Goal: Task Accomplishment & Management: Manage account settings

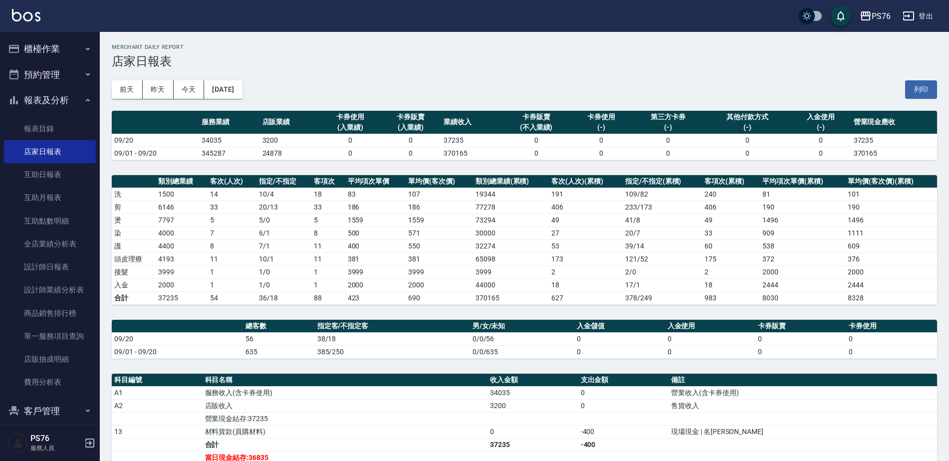
scroll to position [100, 0]
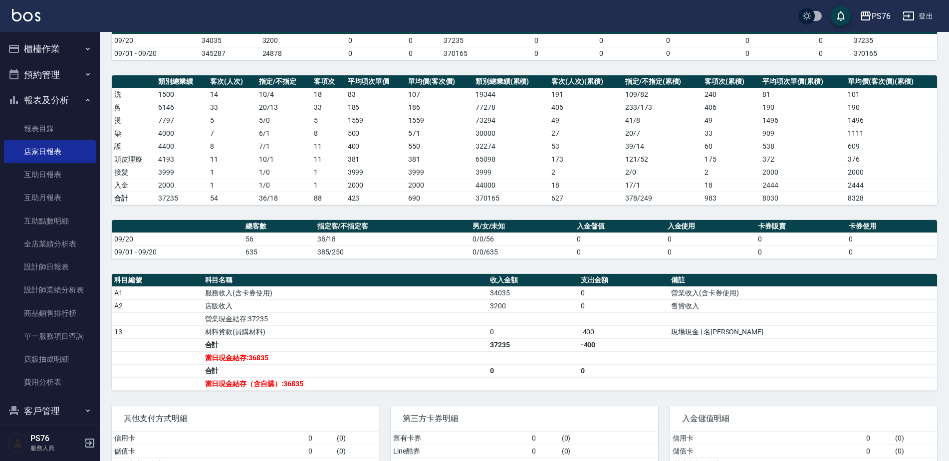
click at [59, 86] on button "預約管理" at bounding box center [50, 75] width 92 height 26
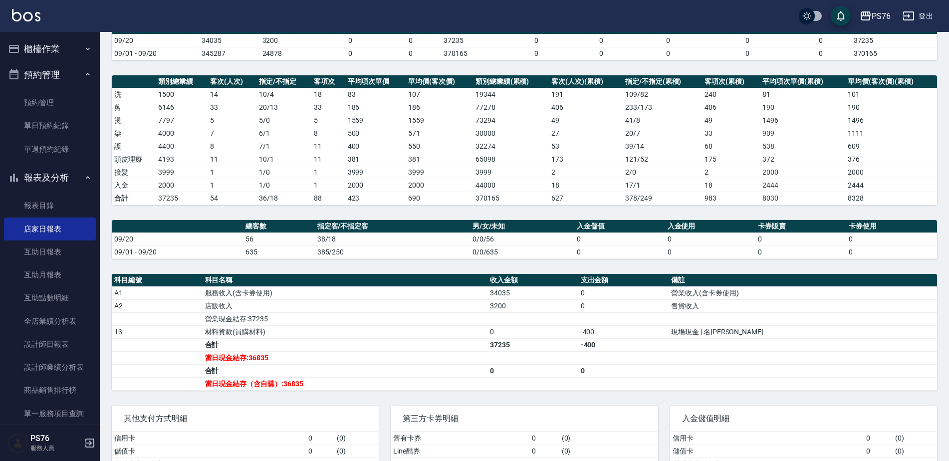
click at [66, 40] on button "櫃檯作業" at bounding box center [50, 49] width 92 height 26
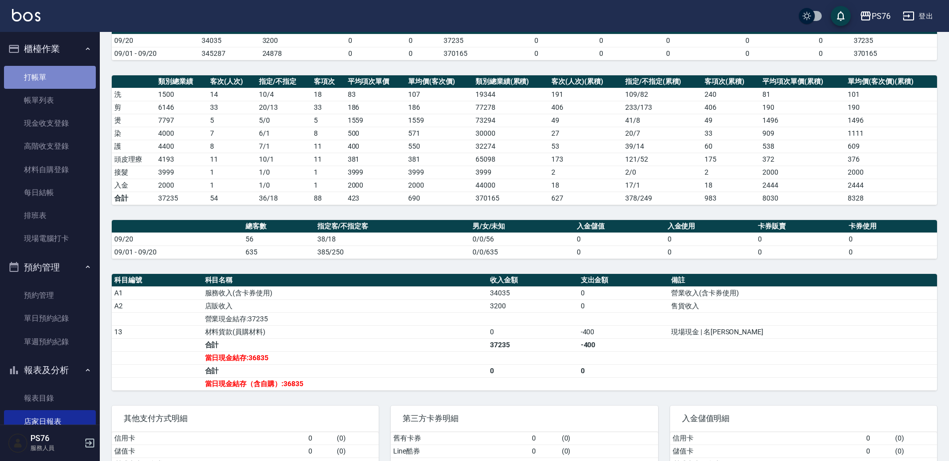
click at [72, 86] on link "打帳單" at bounding box center [50, 77] width 92 height 23
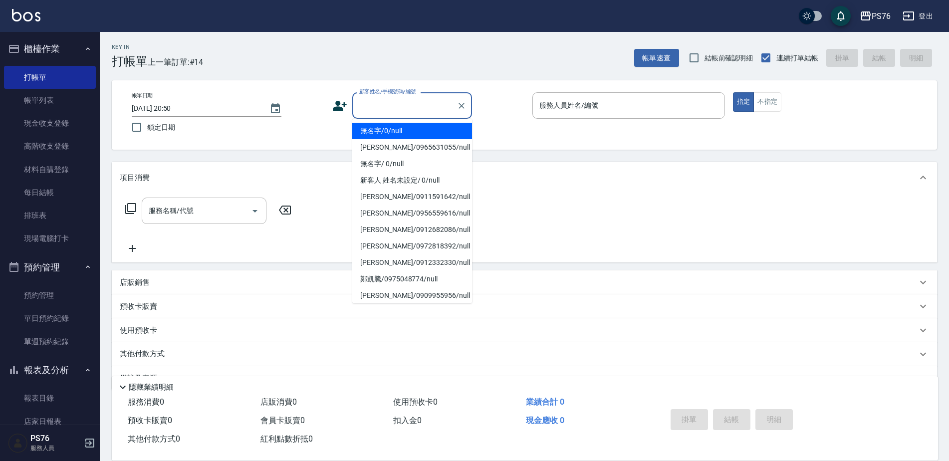
click at [392, 110] on input "顧客姓名/手機號碼/編號" at bounding box center [405, 105] width 96 height 17
type input "無名字/0/null"
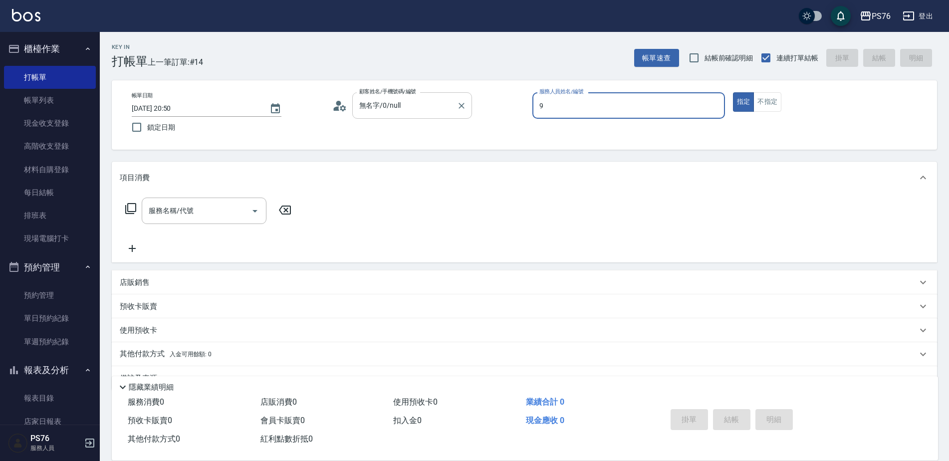
type input "[PERSON_NAME]-9"
type button "true"
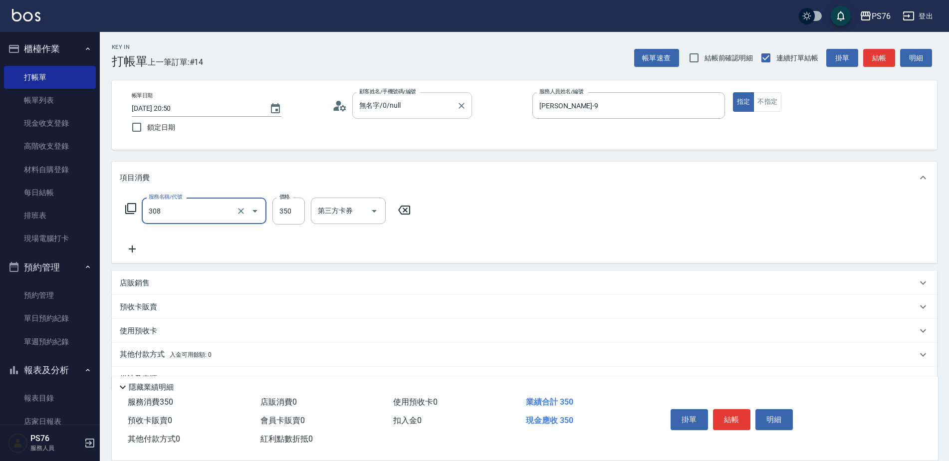
type input "洗+剪(308)"
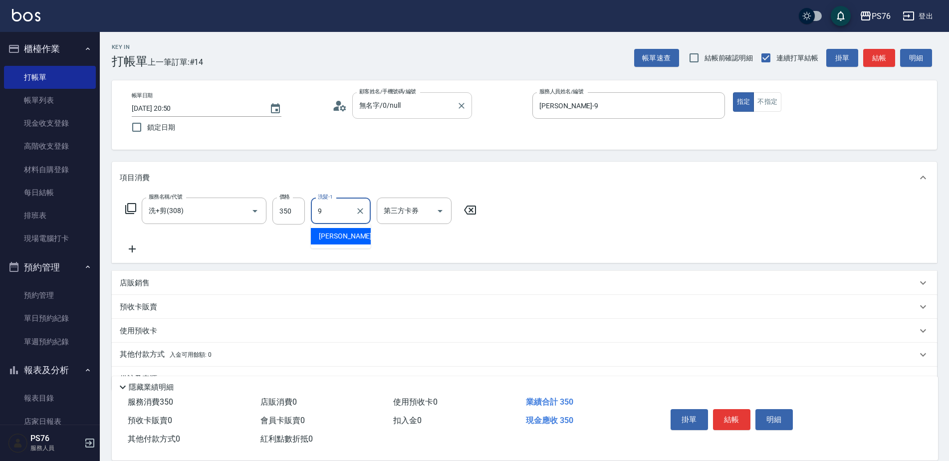
type input "[PERSON_NAME]-9"
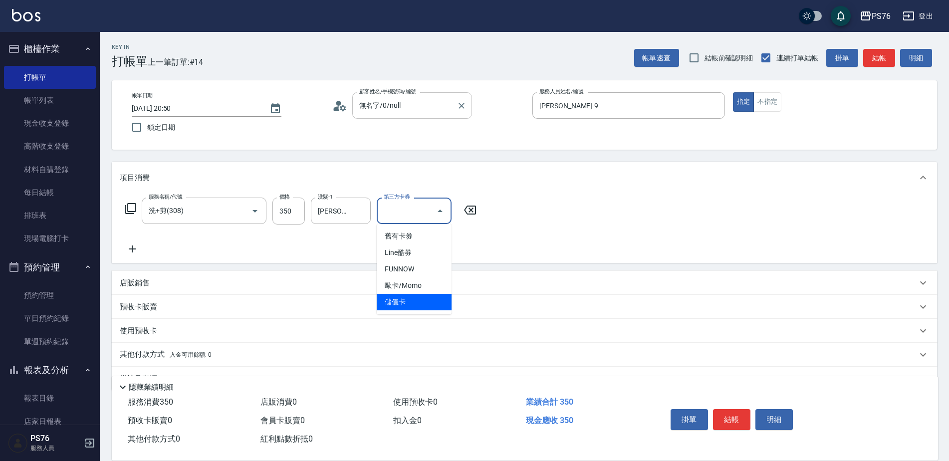
type input "儲值卡"
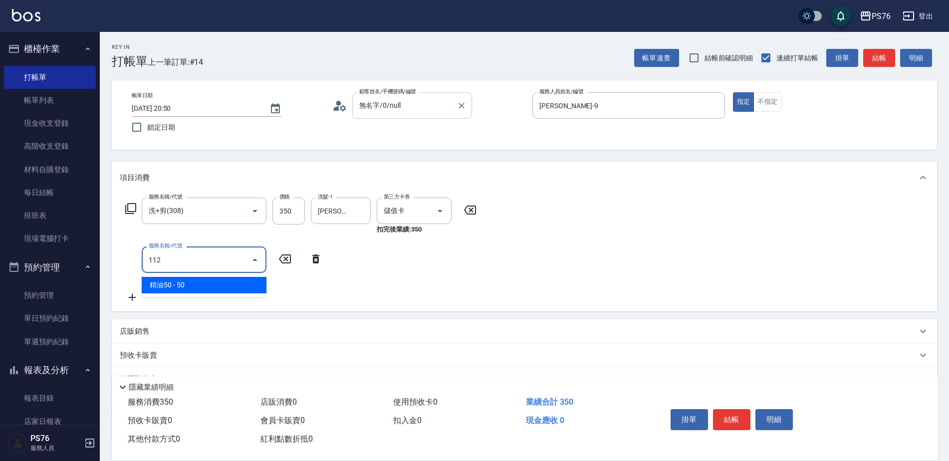
type input "精油50(112)"
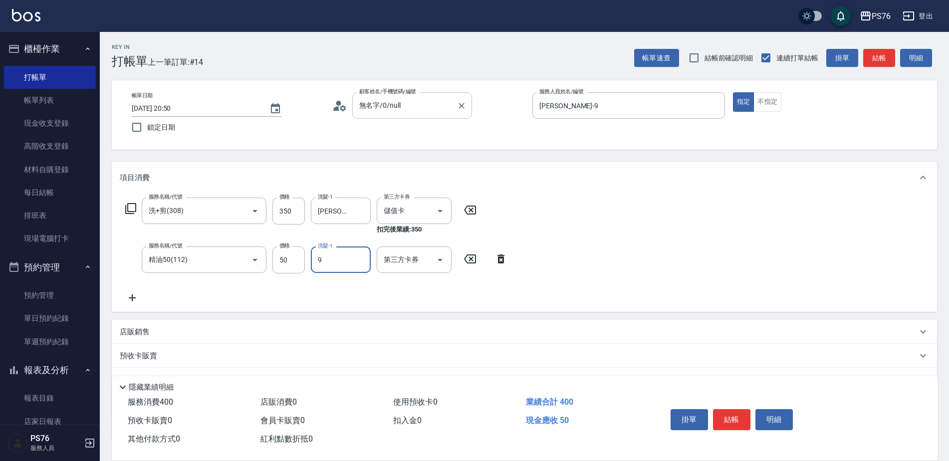
type input "[PERSON_NAME]-9"
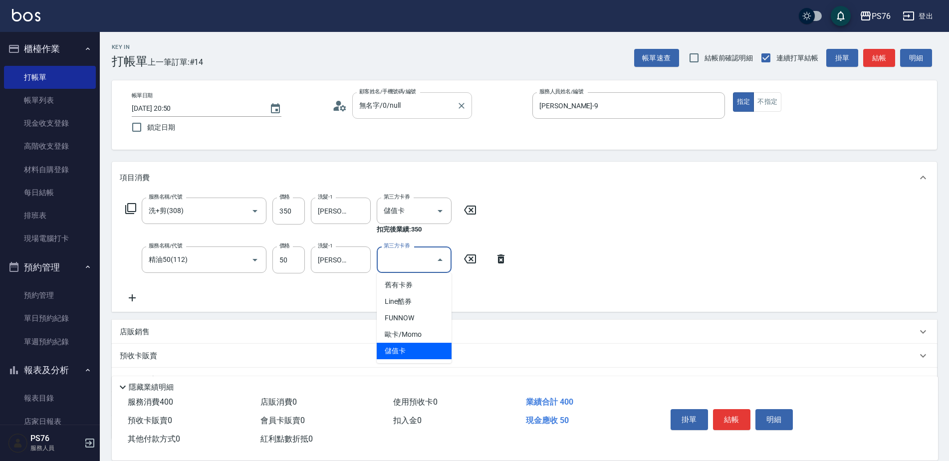
type input "儲值卡"
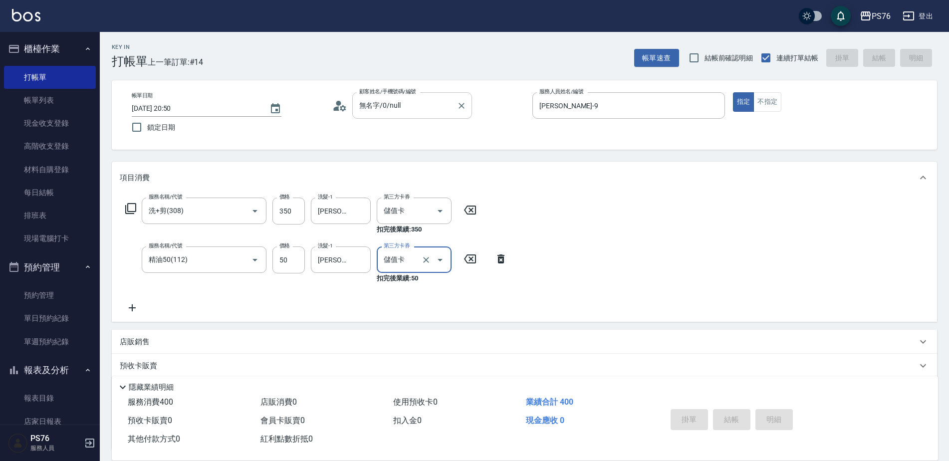
type input "[DATE] 20:51"
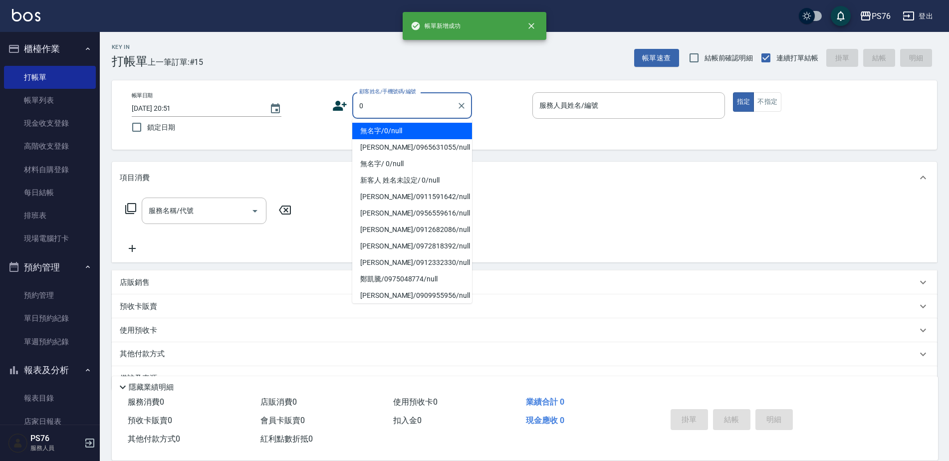
type input "無名字/0/null"
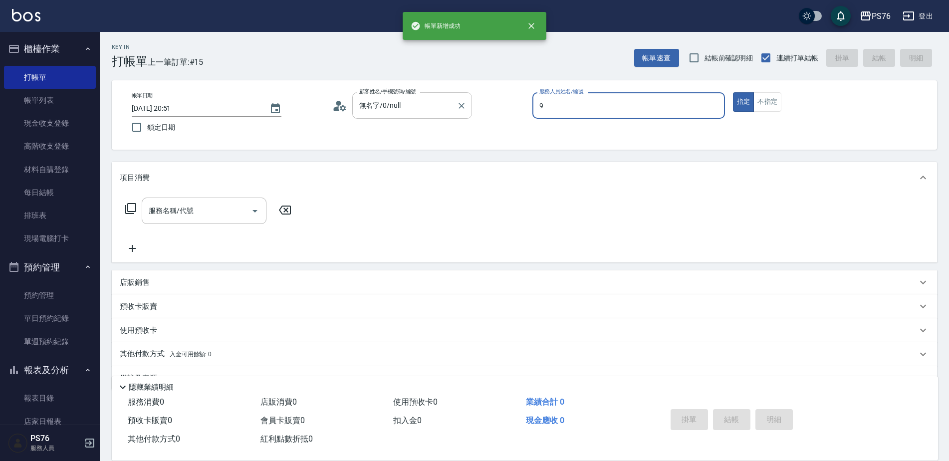
type input "[PERSON_NAME]-9"
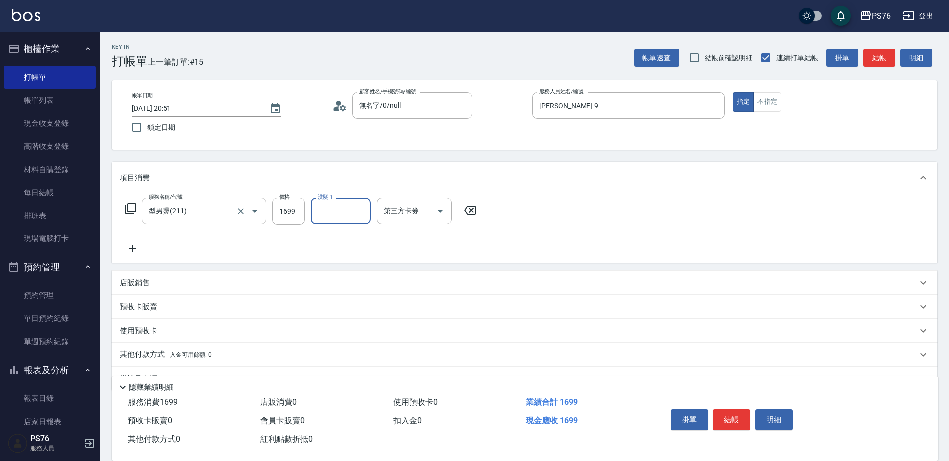
click at [215, 213] on input "型男燙(211)" at bounding box center [190, 210] width 88 height 17
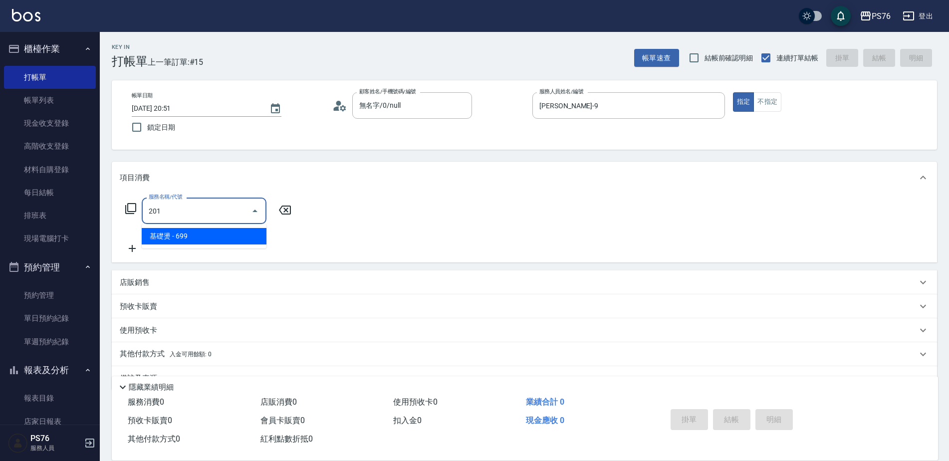
type input "基礎燙(201)"
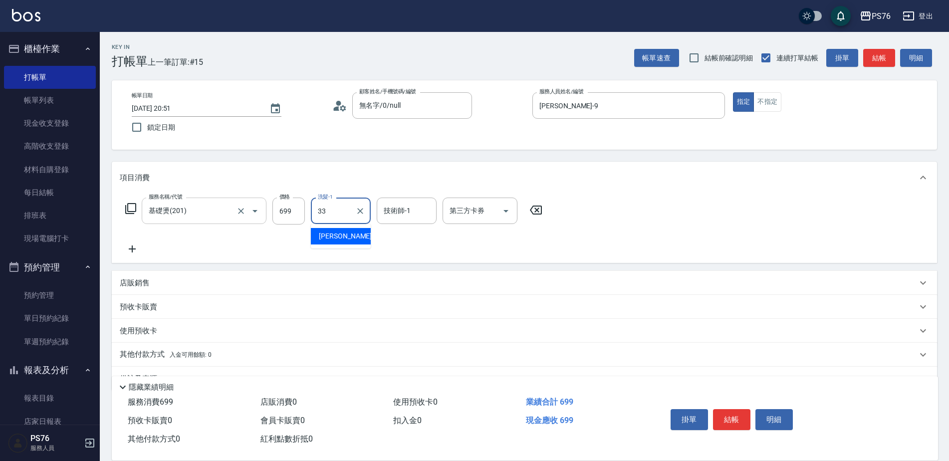
type input "[PERSON_NAME]33"
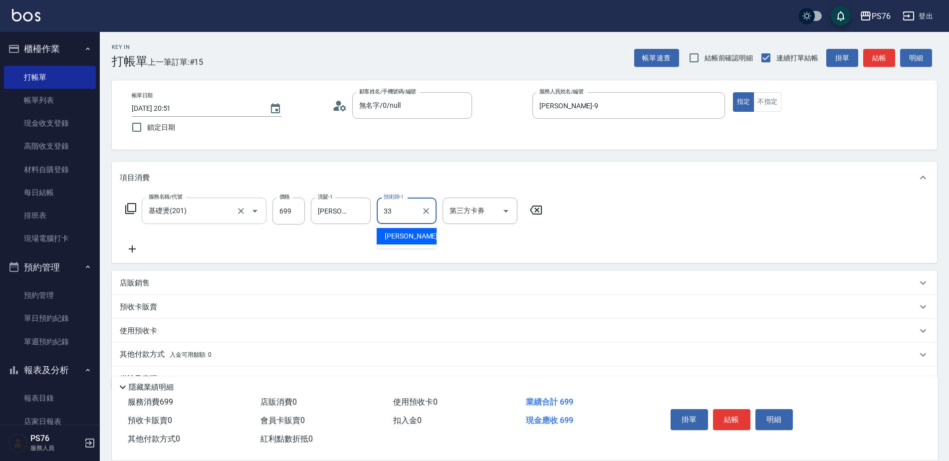
type input "[PERSON_NAME]33"
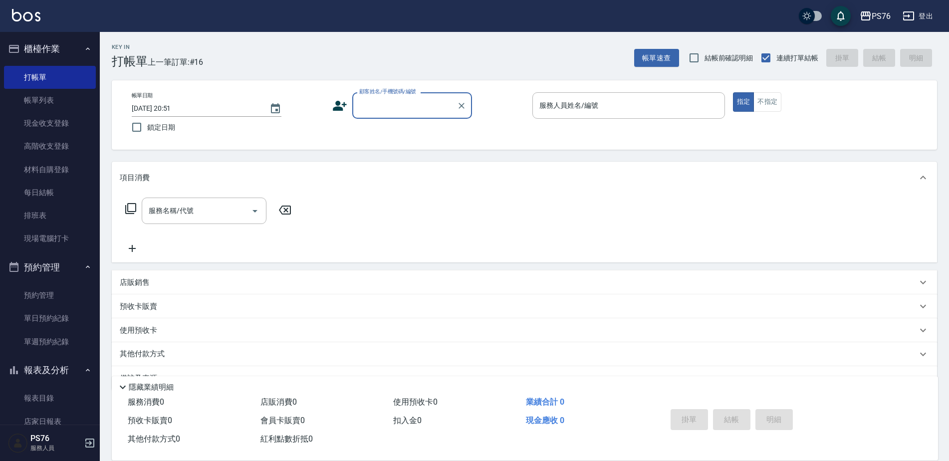
click at [388, 104] on input "顧客姓名/手機號碼/編號" at bounding box center [405, 105] width 96 height 17
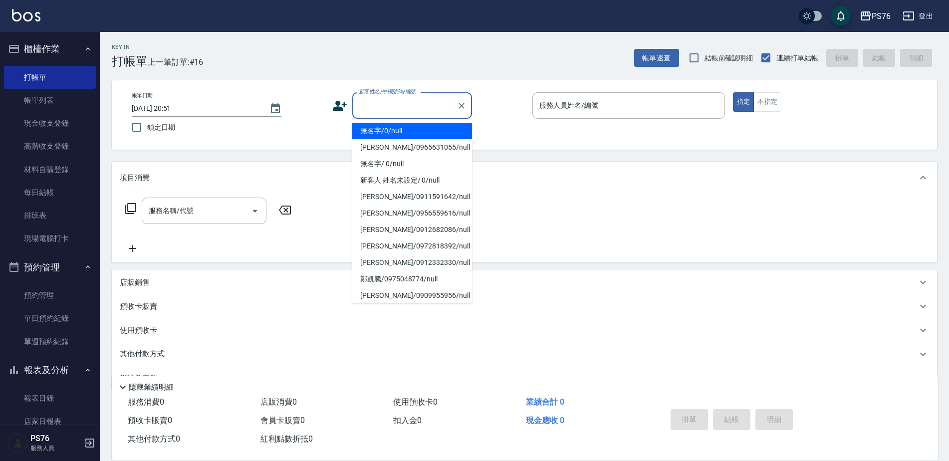
type input "無名字/0/null"
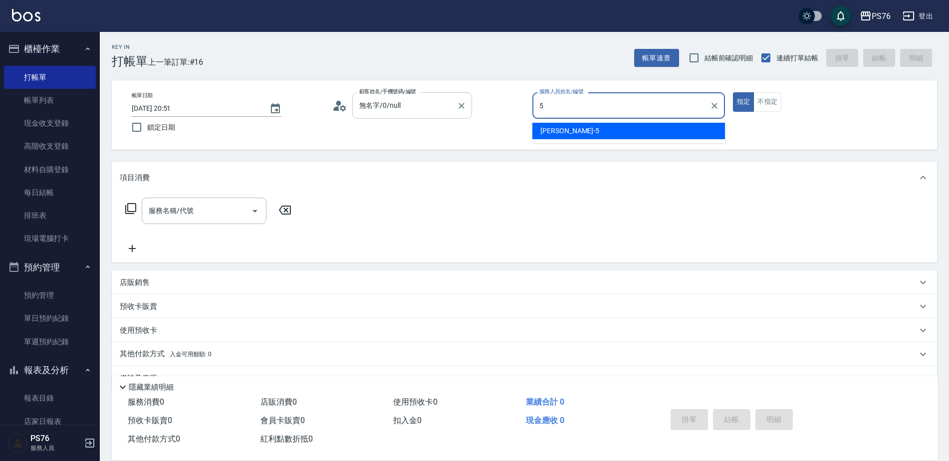
type input "[PERSON_NAME]-5"
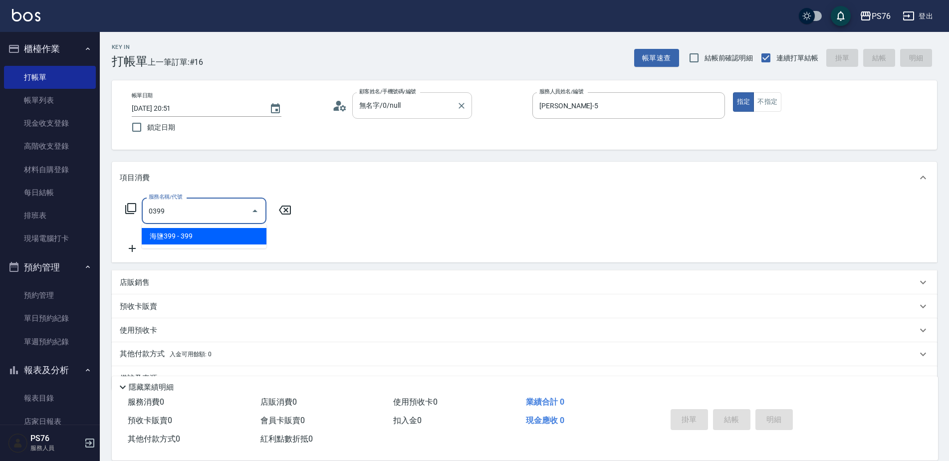
type input "海鹽399(0399)"
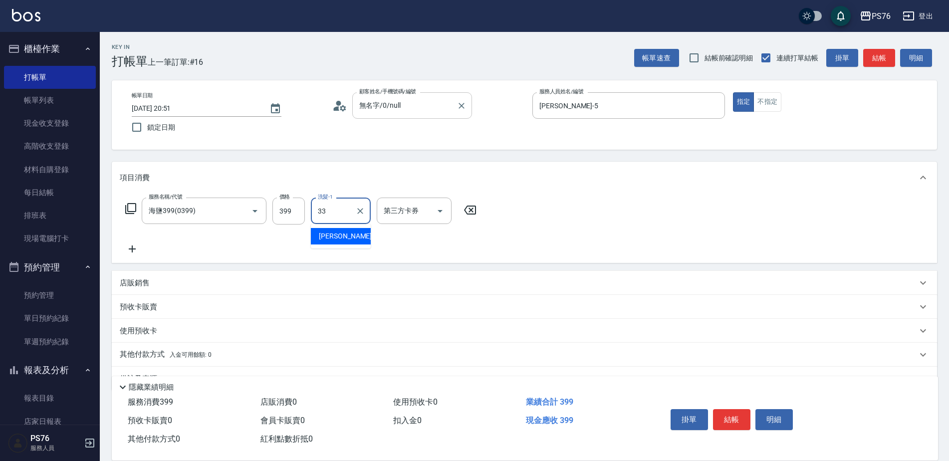
type input "[PERSON_NAME]33"
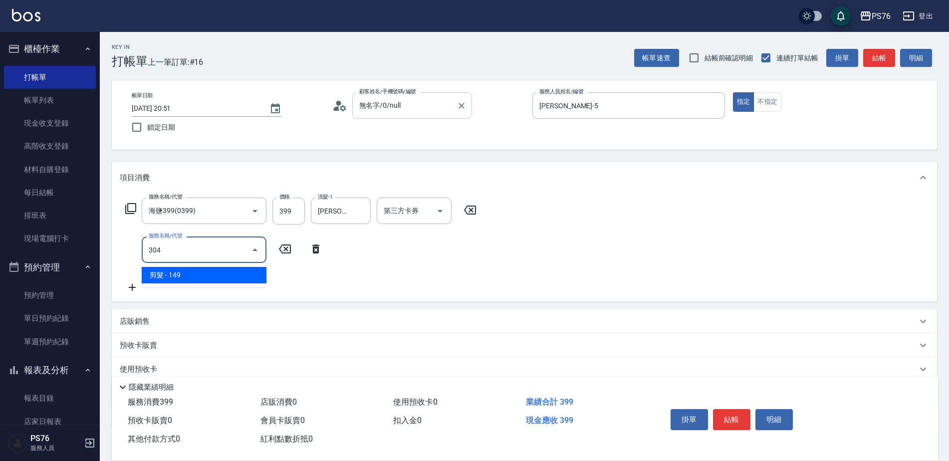
type input "剪髮(304)"
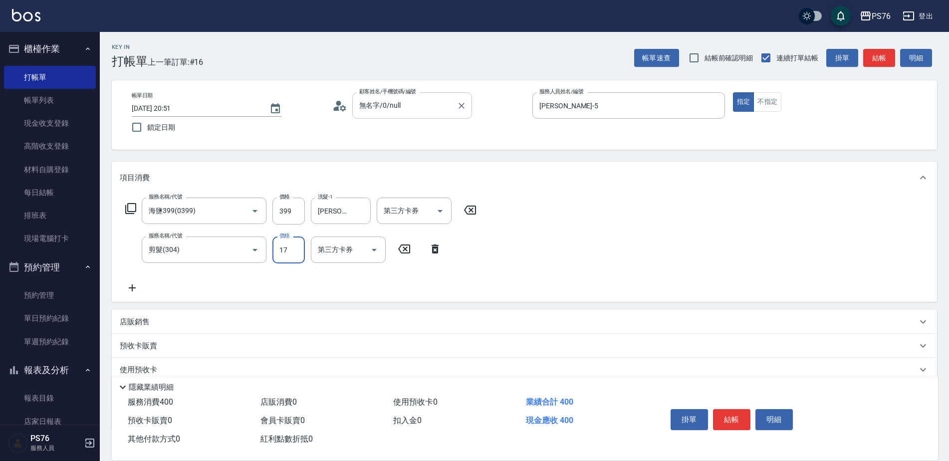
type input "179"
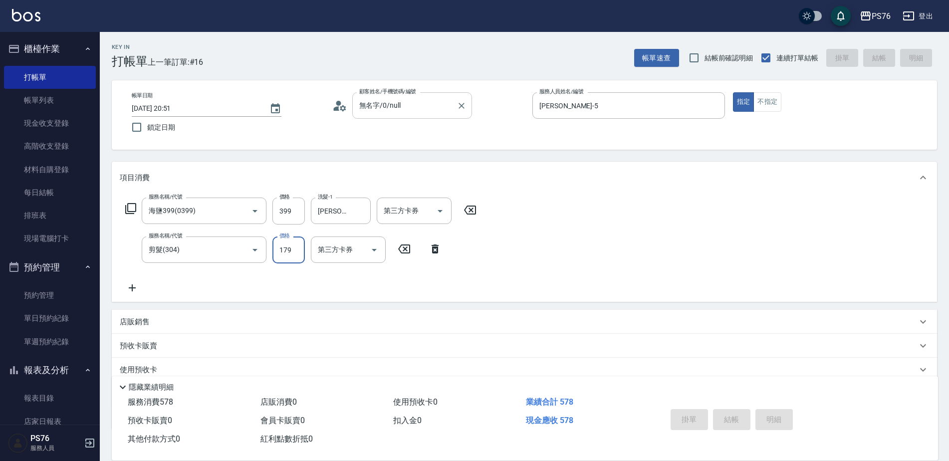
type input "[DATE] 21:01"
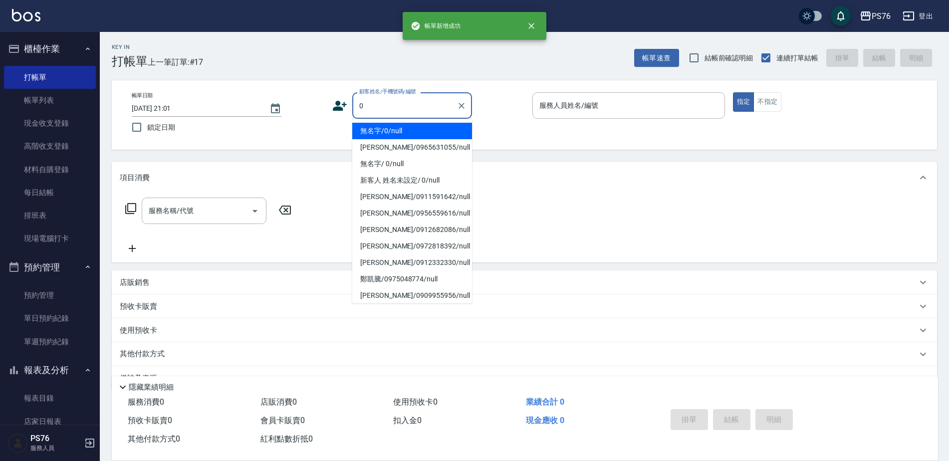
type input "無名字/0/null"
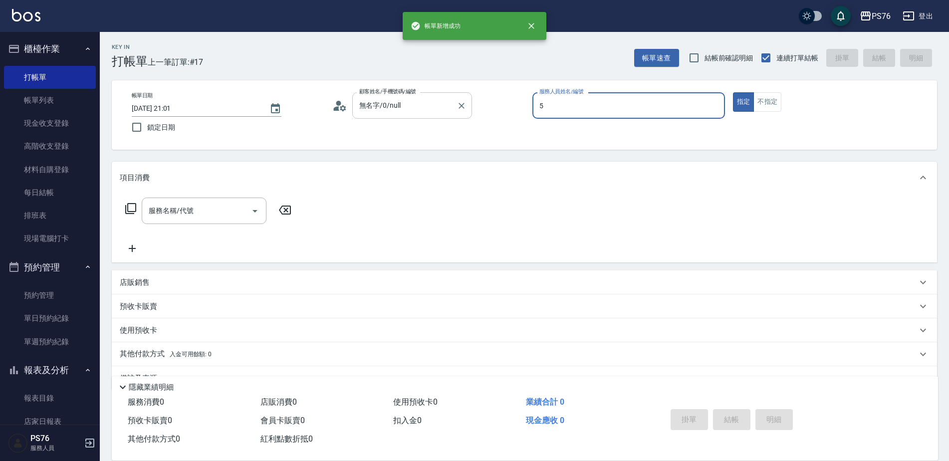
type input "[PERSON_NAME]-5"
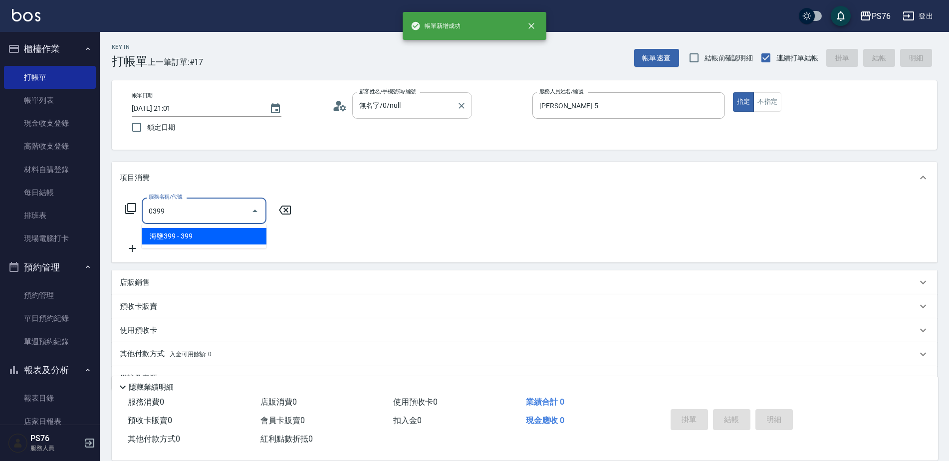
type input "海鹽399(0399)"
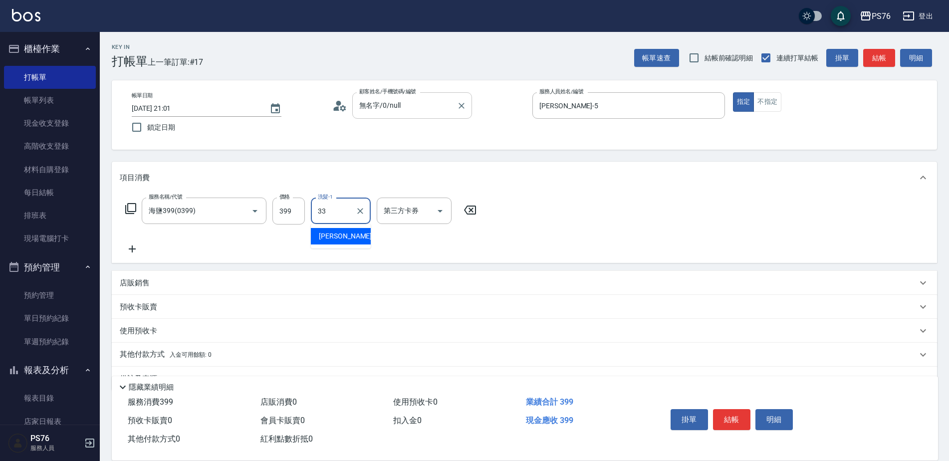
type input "[PERSON_NAME]33"
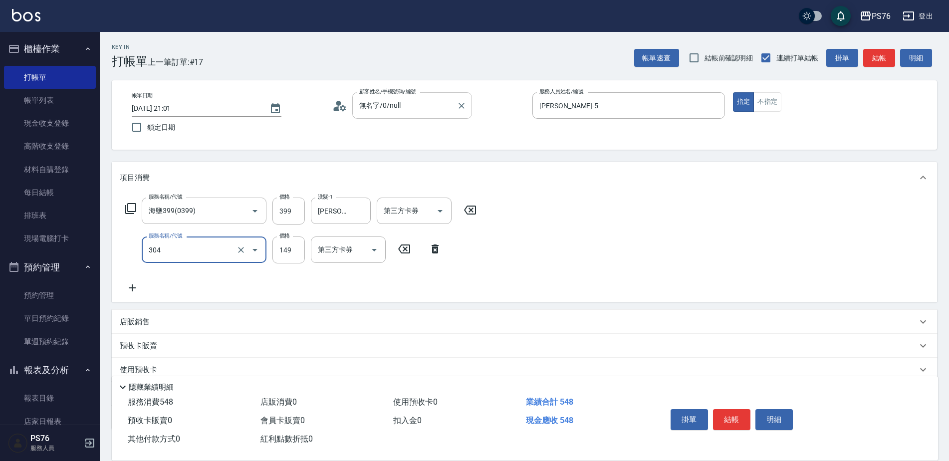
type input "剪髮(304)"
type input "179"
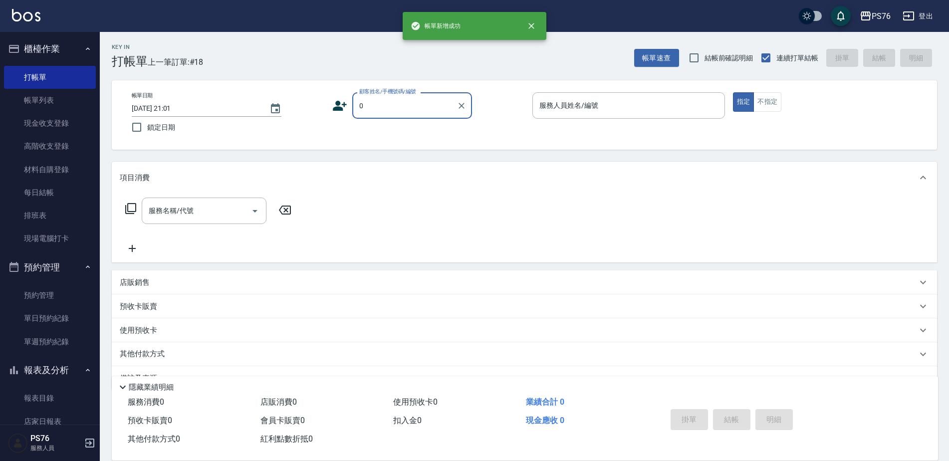
type input "無名字/0/null"
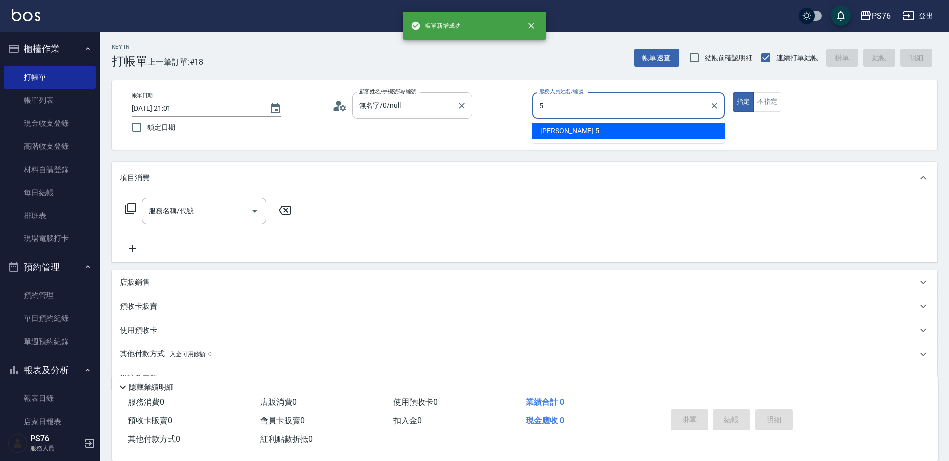
type input "[PERSON_NAME]-5"
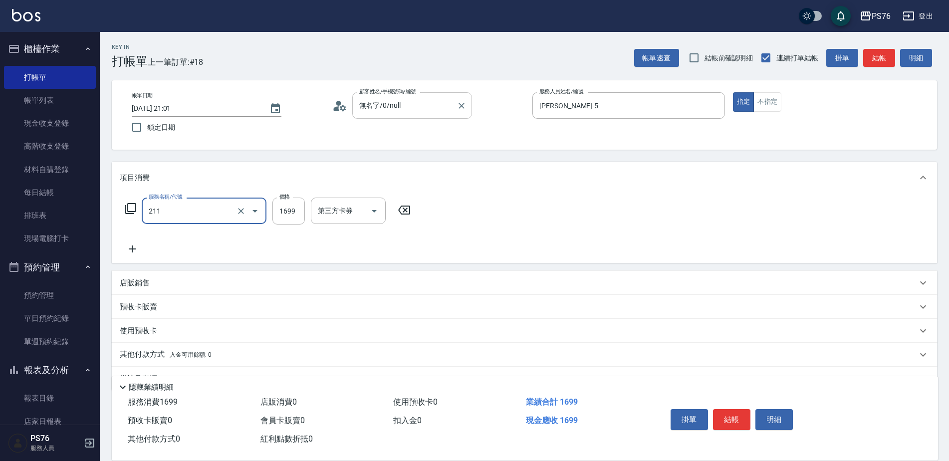
type input "型男燙(211)"
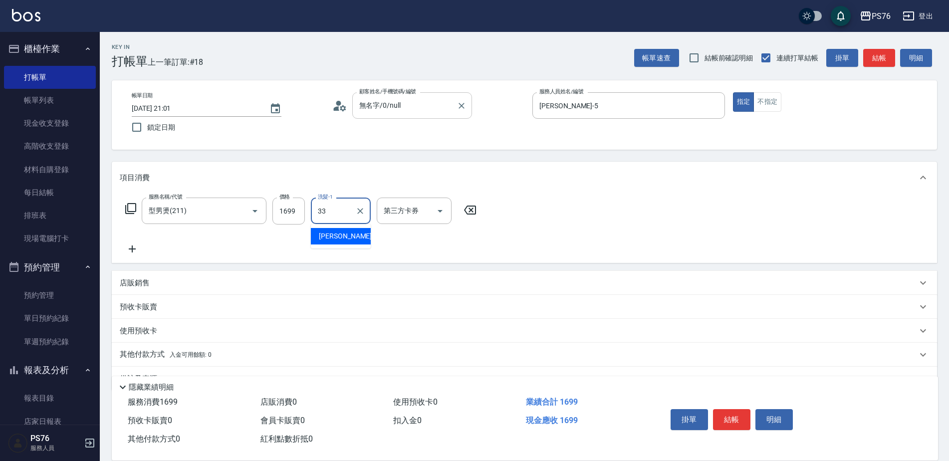
type input "[PERSON_NAME]33"
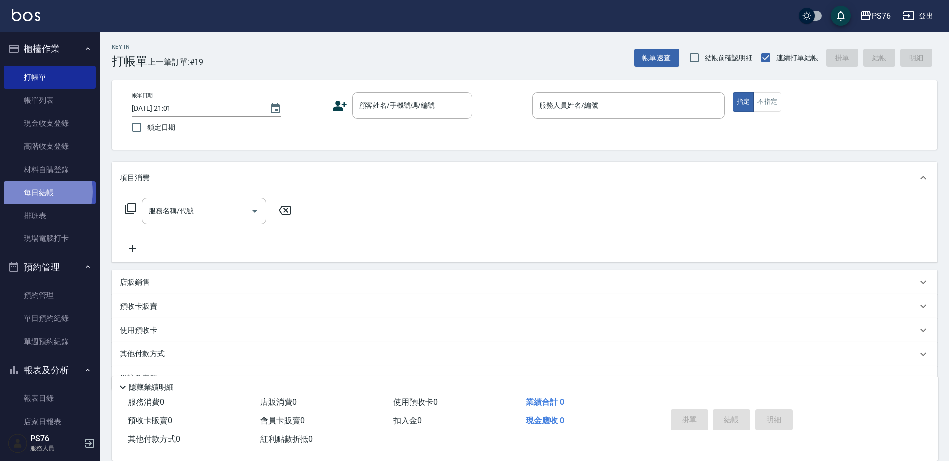
click at [35, 192] on link "每日結帳" at bounding box center [50, 192] width 92 height 23
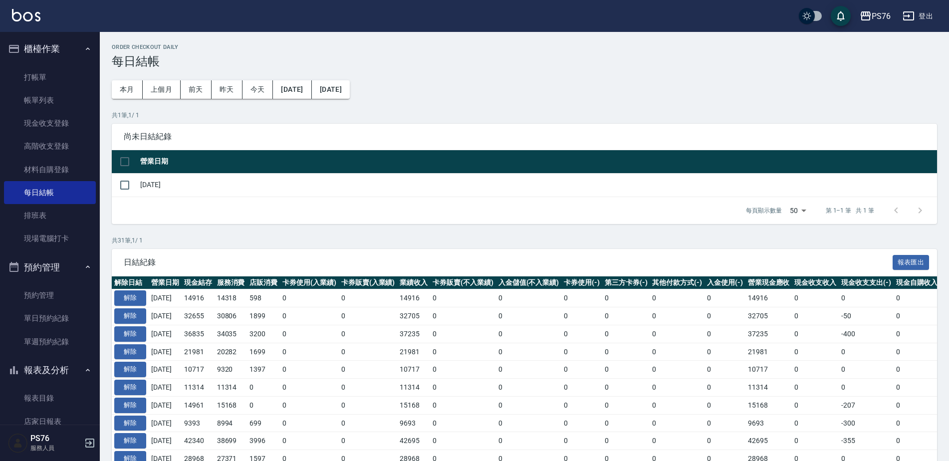
click at [143, 192] on td "[DATE]" at bounding box center [537, 184] width 799 height 23
click at [126, 185] on input "checkbox" at bounding box center [124, 185] width 21 height 21
checkbox input "true"
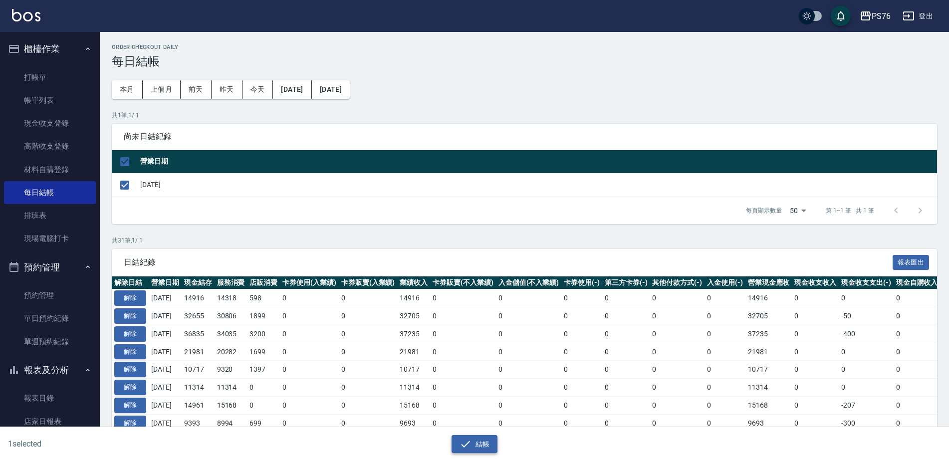
click at [491, 446] on button "結帳" at bounding box center [474, 444] width 46 height 18
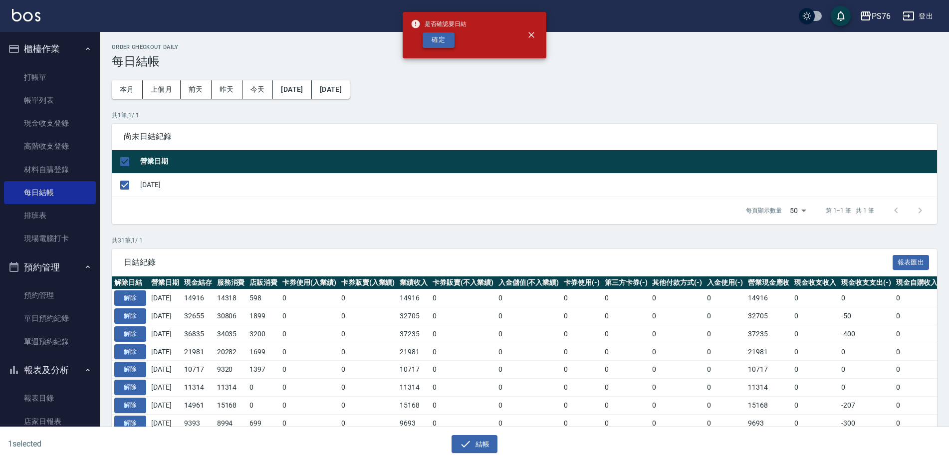
click at [439, 43] on button "確定" at bounding box center [439, 39] width 32 height 15
checkbox input "false"
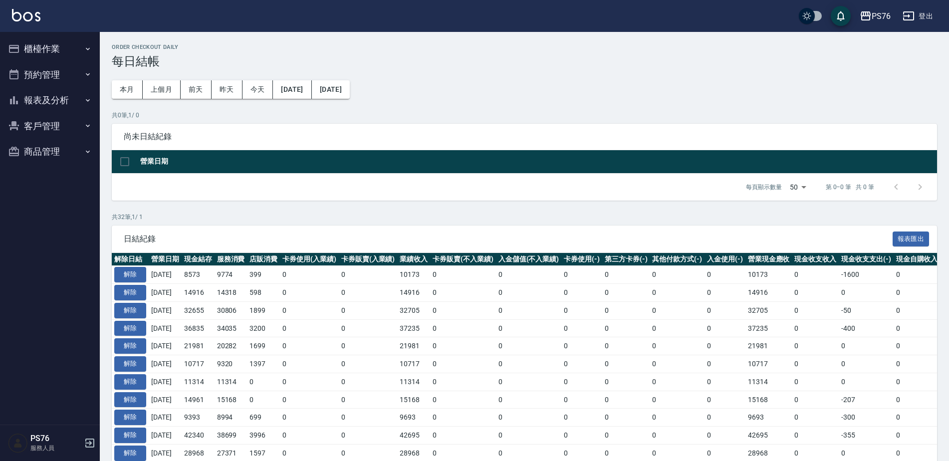
click at [72, 92] on button "報表及分析" at bounding box center [50, 100] width 92 height 26
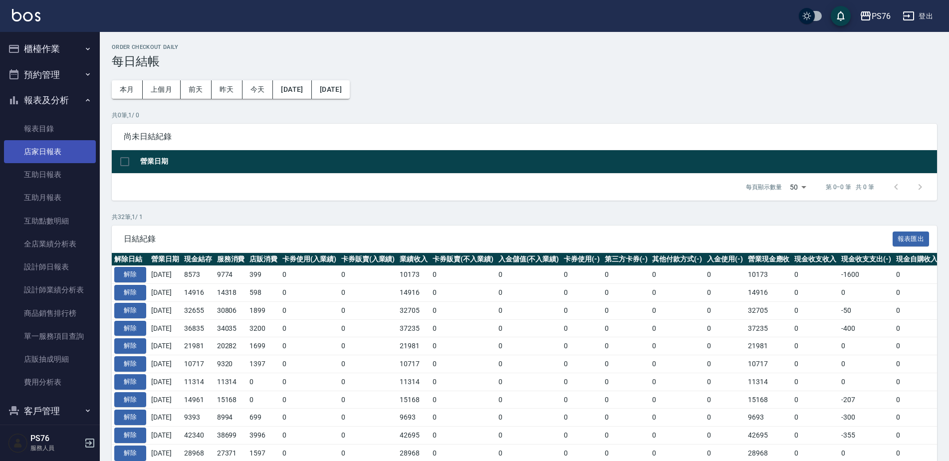
click at [61, 159] on link "店家日報表" at bounding box center [50, 151] width 92 height 23
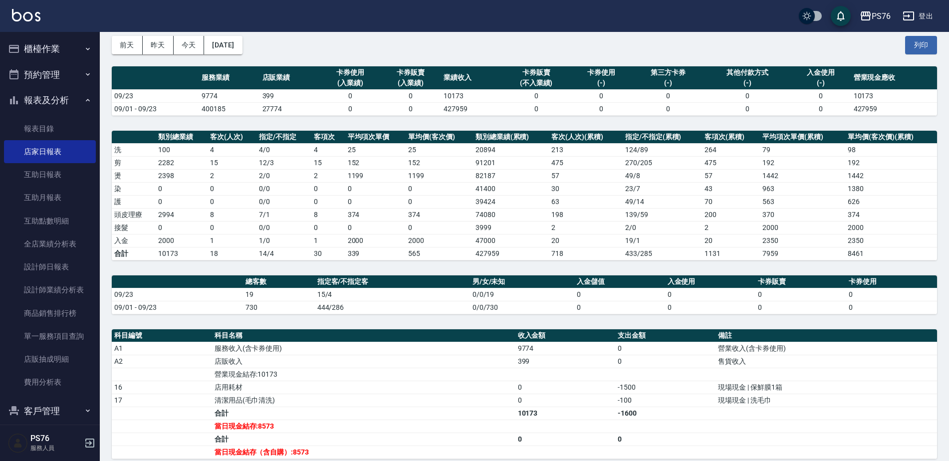
scroll to position [49, 0]
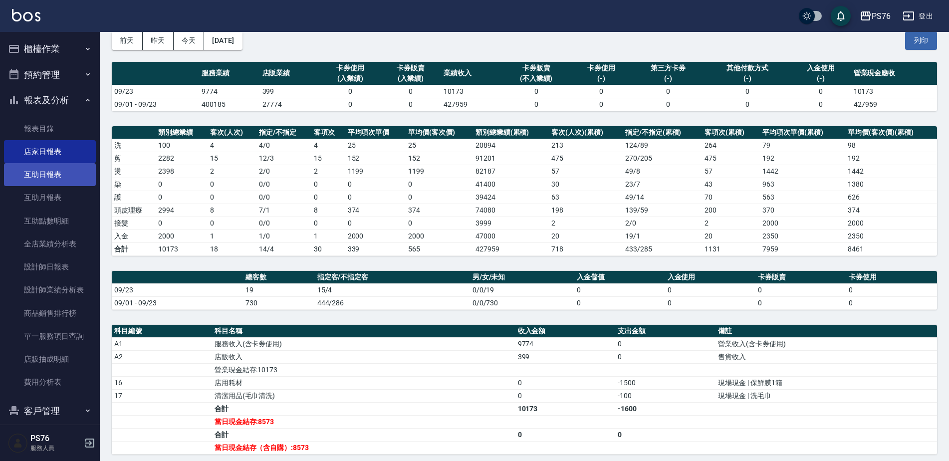
click at [56, 174] on link "互助日報表" at bounding box center [50, 174] width 92 height 23
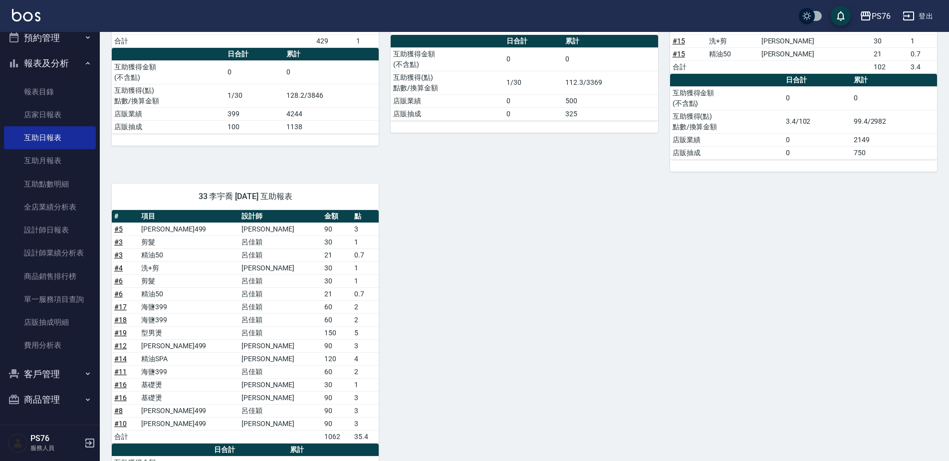
scroll to position [270, 0]
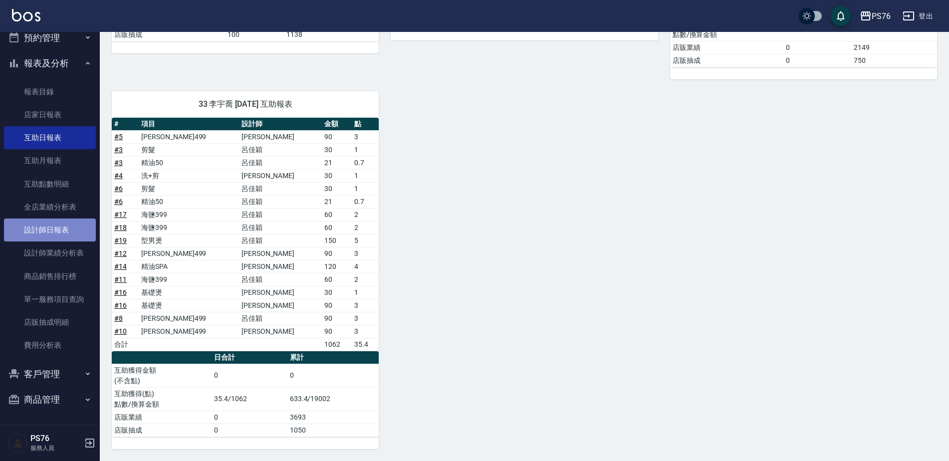
click at [56, 230] on link "設計師日報表" at bounding box center [50, 230] width 92 height 23
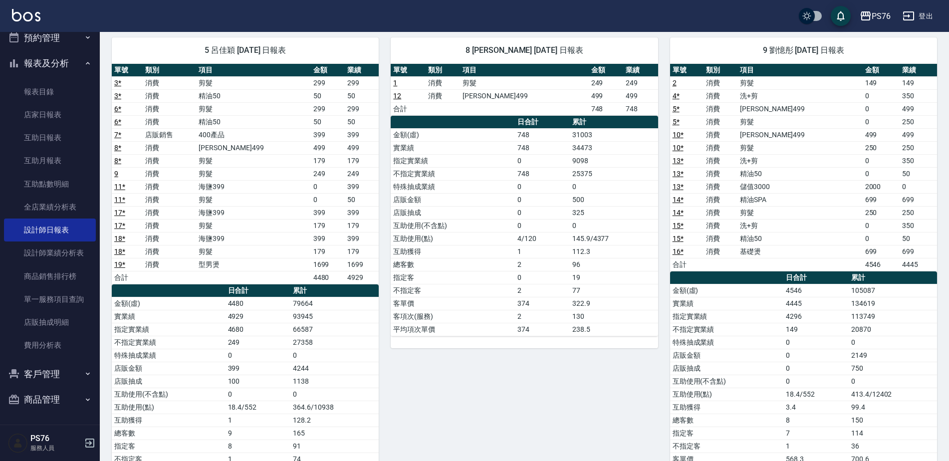
scroll to position [80, 0]
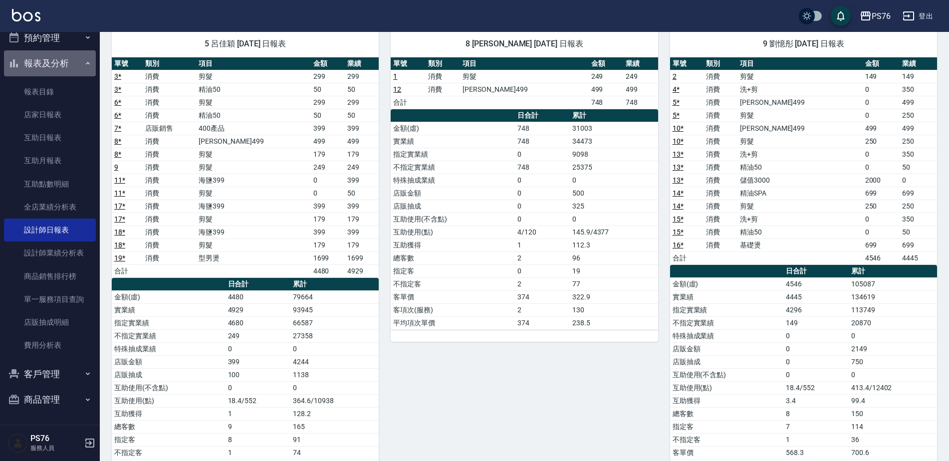
click at [55, 64] on button "報表及分析" at bounding box center [50, 63] width 92 height 26
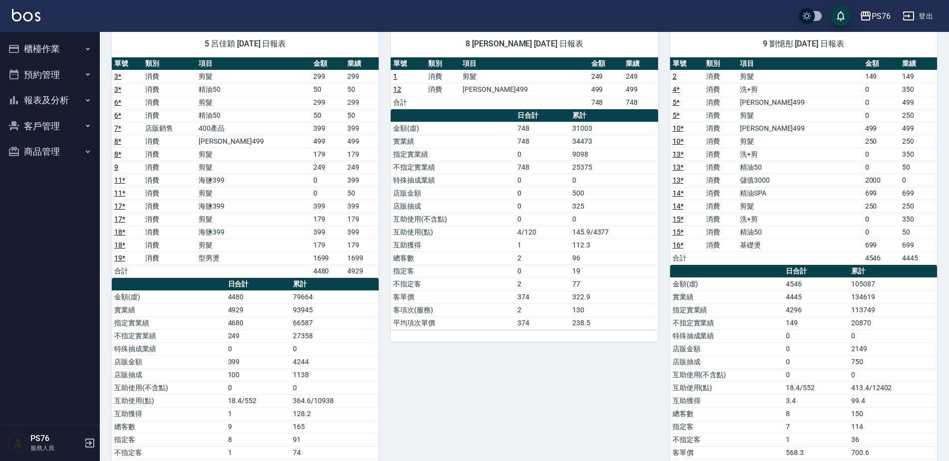
click at [81, 43] on button "櫃檯作業" at bounding box center [50, 49] width 92 height 26
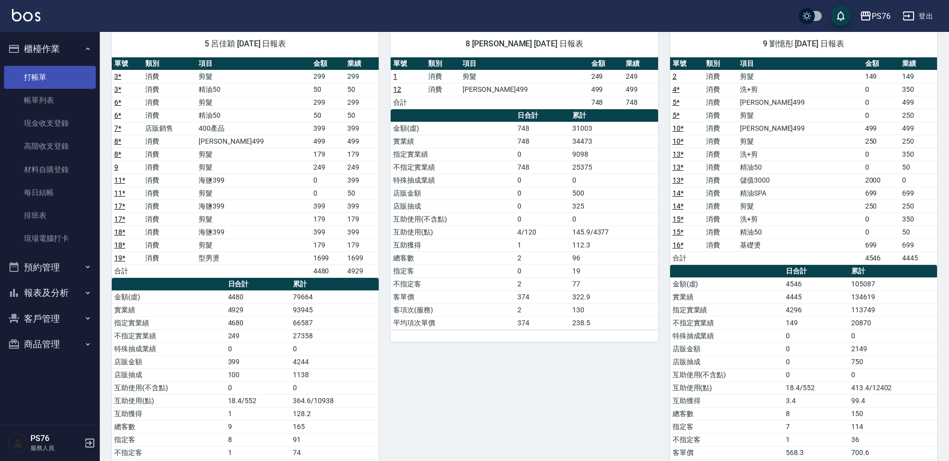
click at [69, 77] on link "打帳單" at bounding box center [50, 77] width 92 height 23
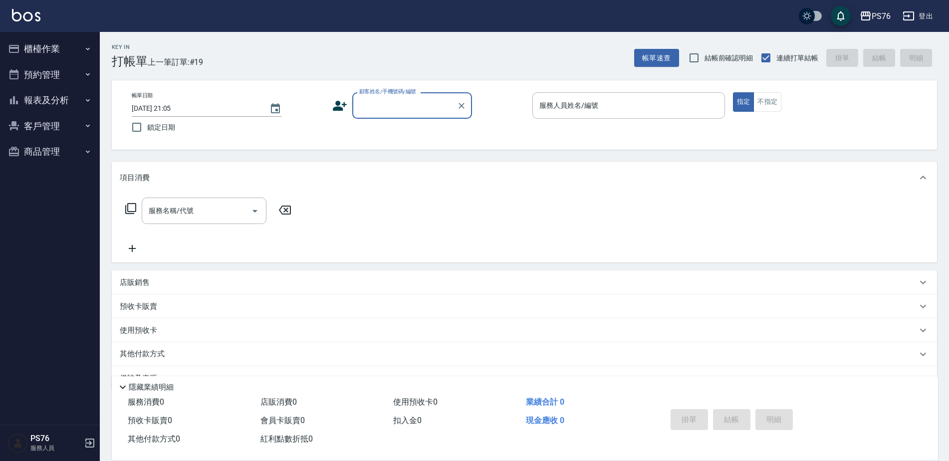
click at [75, 44] on button "櫃檯作業" at bounding box center [50, 49] width 92 height 26
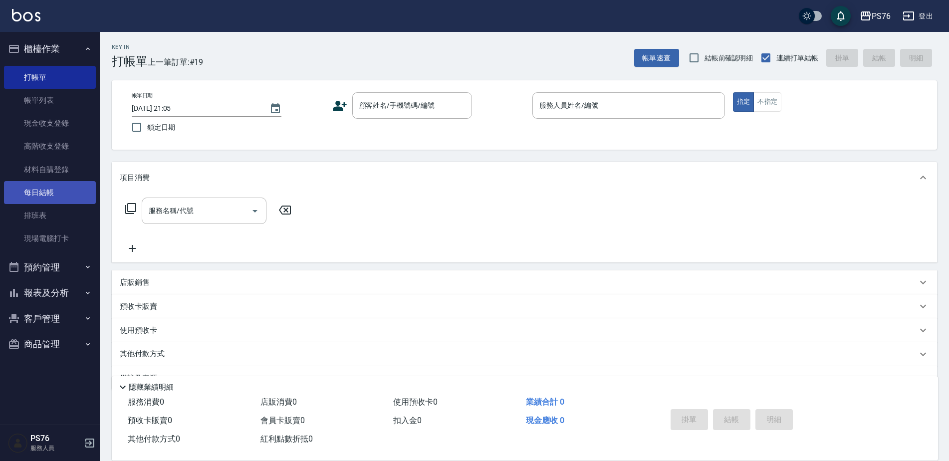
click at [75, 202] on link "每日結帳" at bounding box center [50, 192] width 92 height 23
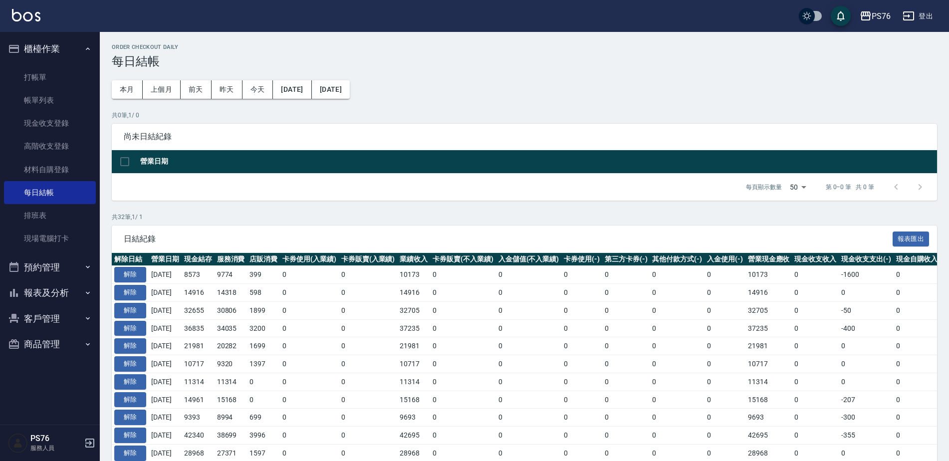
click at [83, 49] on button "櫃檯作業" at bounding box center [50, 49] width 92 height 26
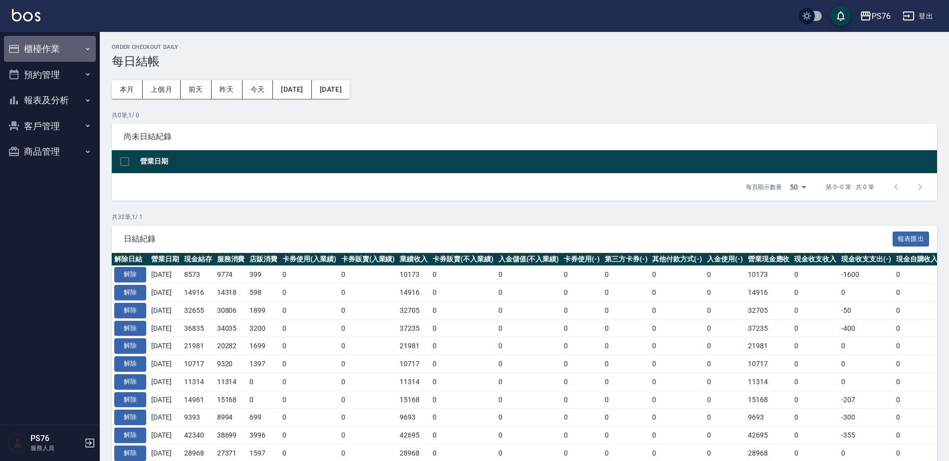
click at [62, 49] on button "櫃檯作業" at bounding box center [50, 49] width 92 height 26
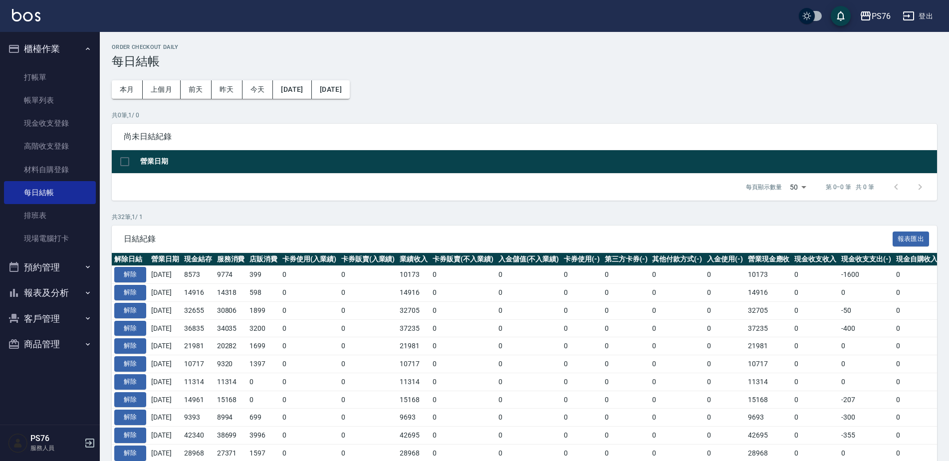
click at [67, 50] on button "櫃檯作業" at bounding box center [50, 49] width 92 height 26
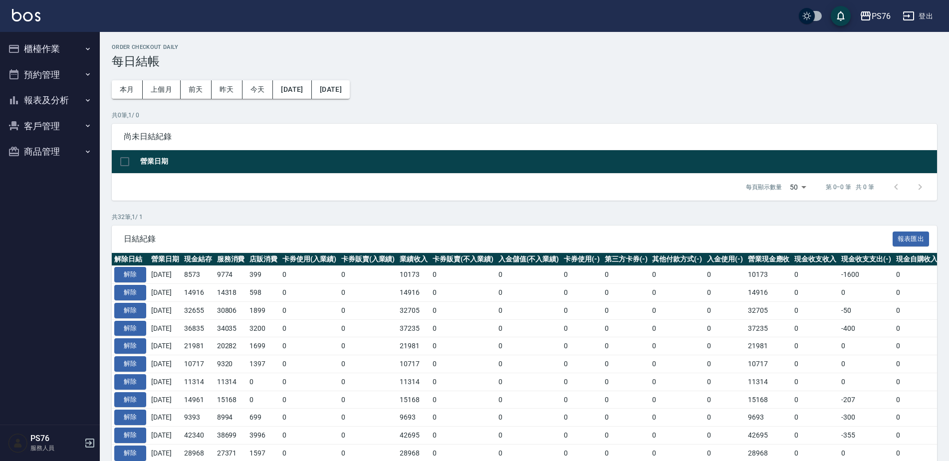
click at [66, 92] on button "報表及分析" at bounding box center [50, 100] width 92 height 26
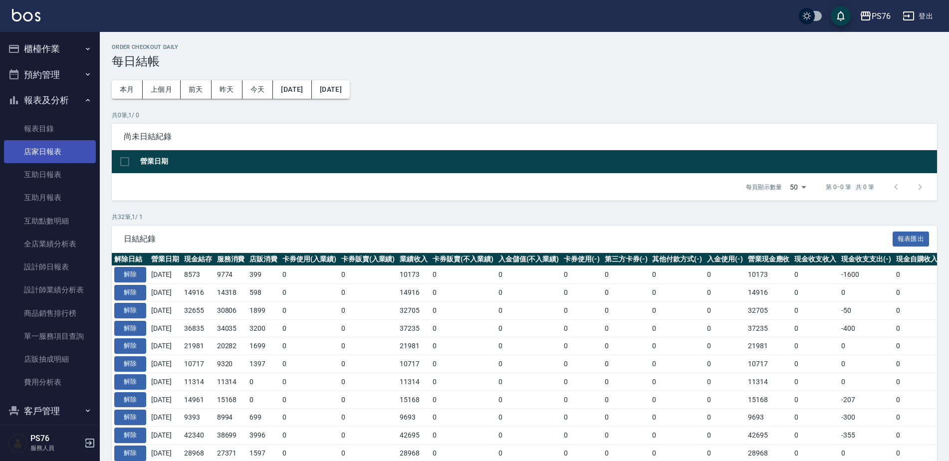
click at [60, 153] on link "店家日報表" at bounding box center [50, 151] width 92 height 23
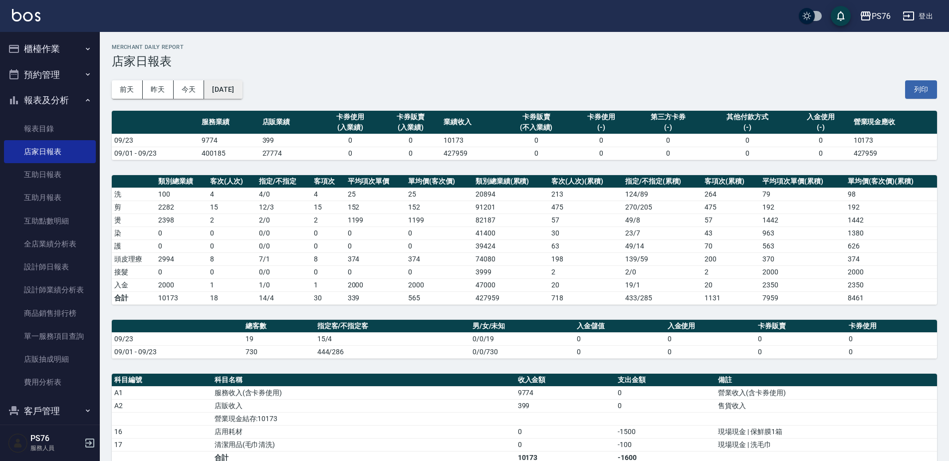
click at [242, 90] on button "[DATE]" at bounding box center [223, 89] width 38 height 18
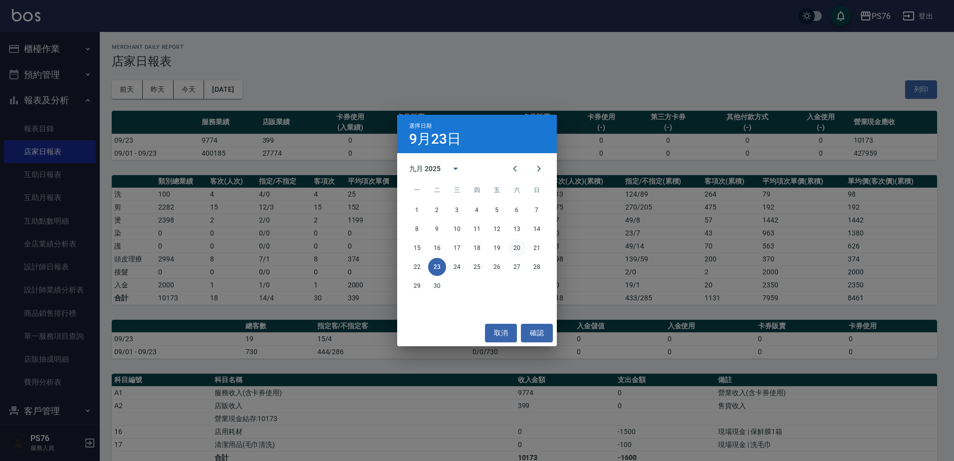
click at [520, 246] on button "20" at bounding box center [517, 248] width 18 height 18
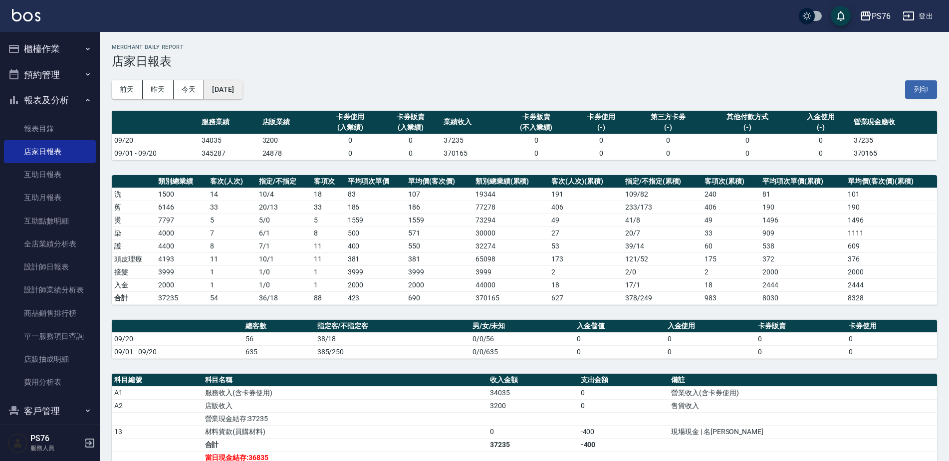
click at [242, 85] on button "[DATE]" at bounding box center [223, 89] width 38 height 18
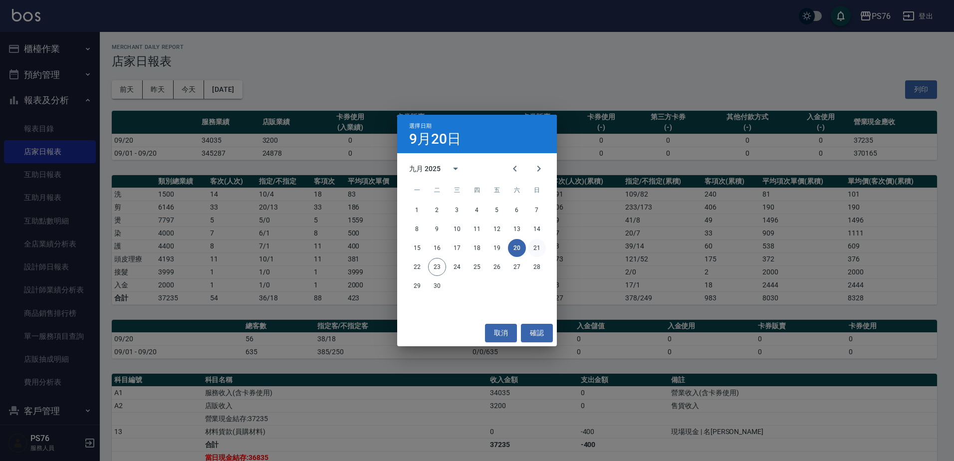
click at [543, 244] on button "21" at bounding box center [537, 248] width 18 height 18
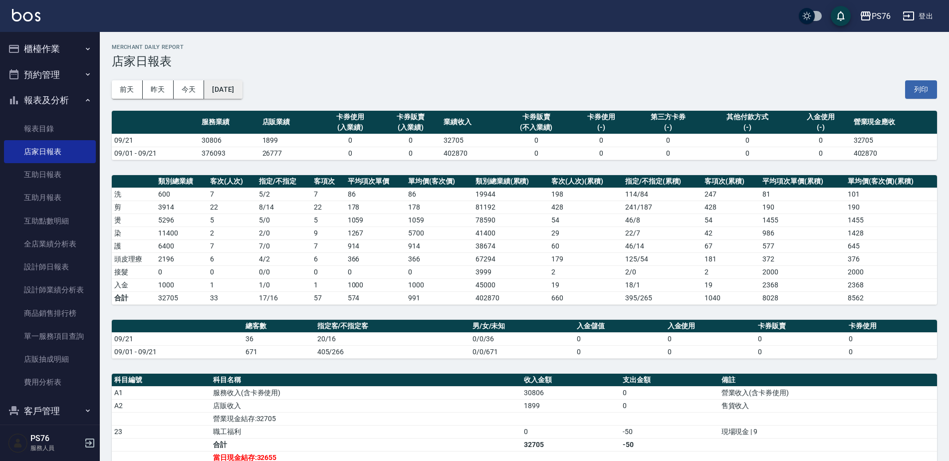
click at [242, 87] on button "[DATE]" at bounding box center [223, 89] width 38 height 18
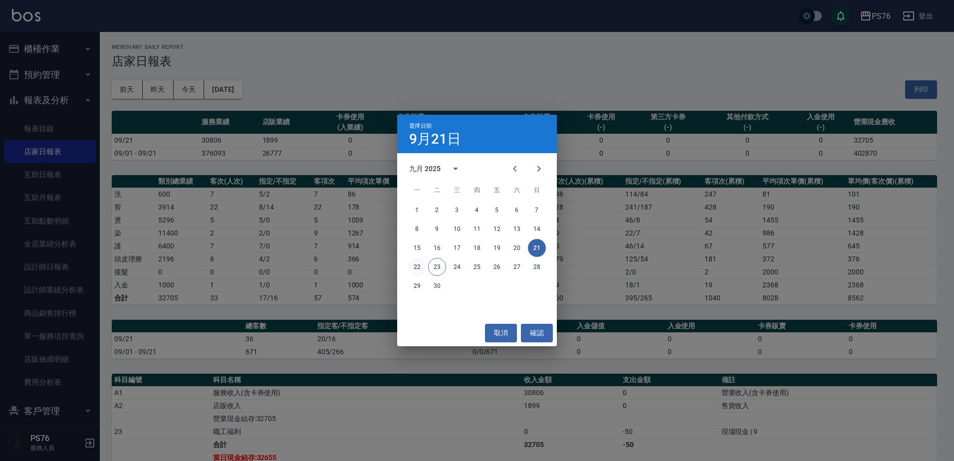
click at [419, 263] on button "22" at bounding box center [417, 267] width 18 height 18
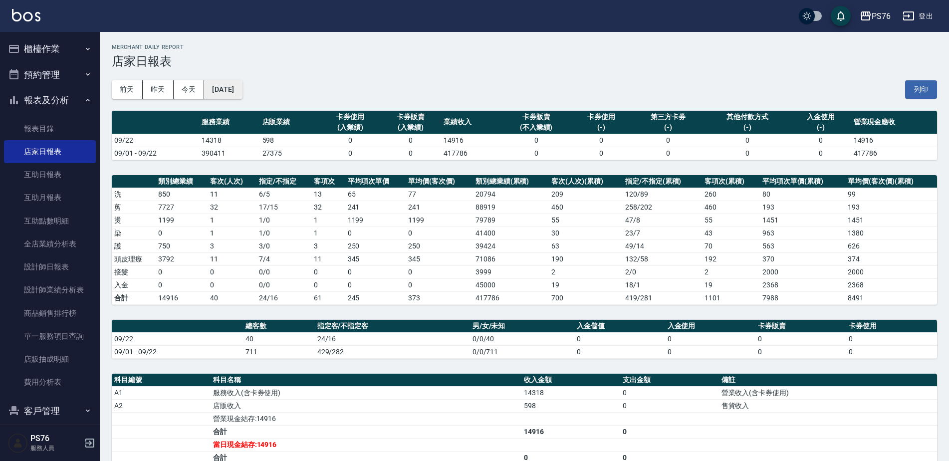
click at [233, 97] on button "[DATE]" at bounding box center [223, 89] width 38 height 18
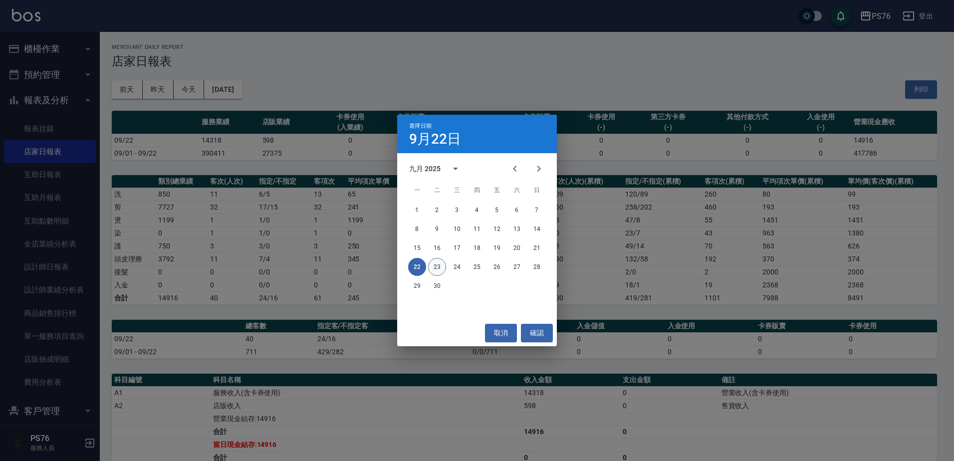
click at [437, 265] on button "23" at bounding box center [437, 267] width 18 height 18
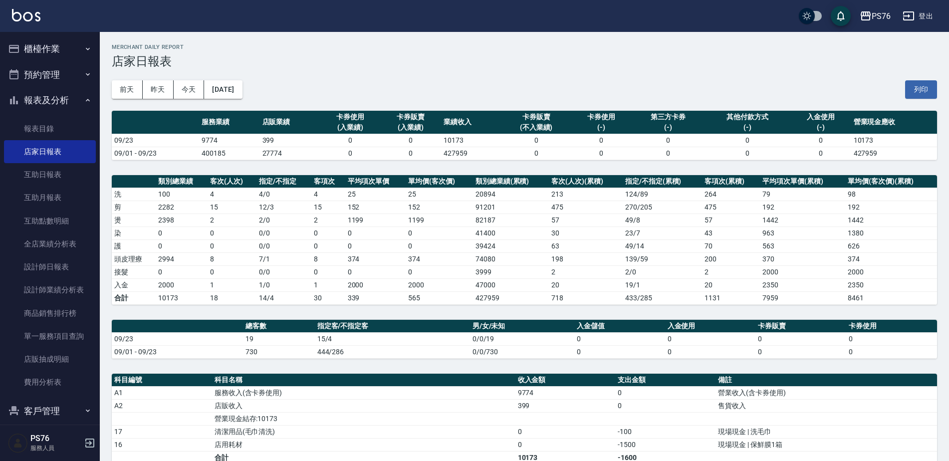
click at [916, 12] on button "登出" at bounding box center [917, 16] width 38 height 18
